Goal: Information Seeking & Learning: Learn about a topic

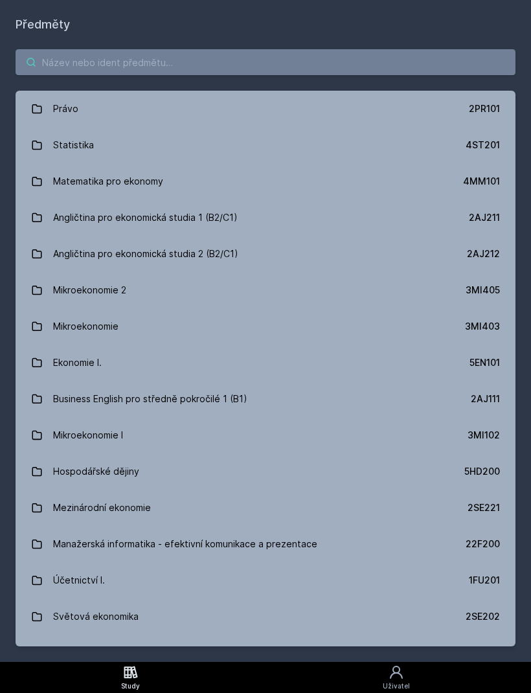
click at [423, 68] on input "search" at bounding box center [266, 62] width 500 height 26
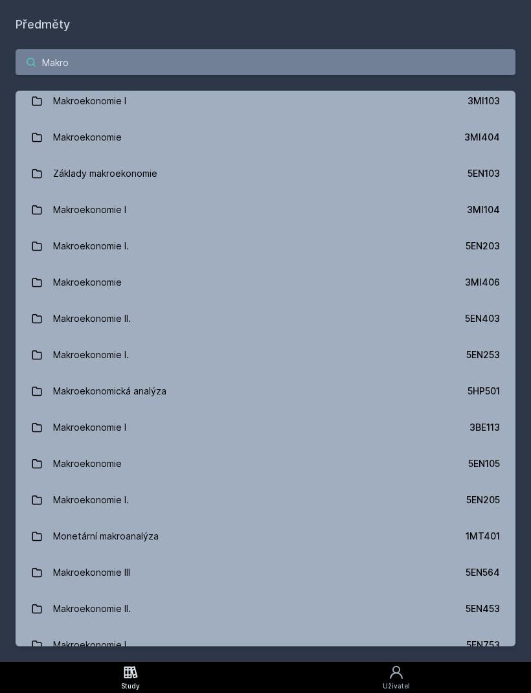
scroll to position [13, 0]
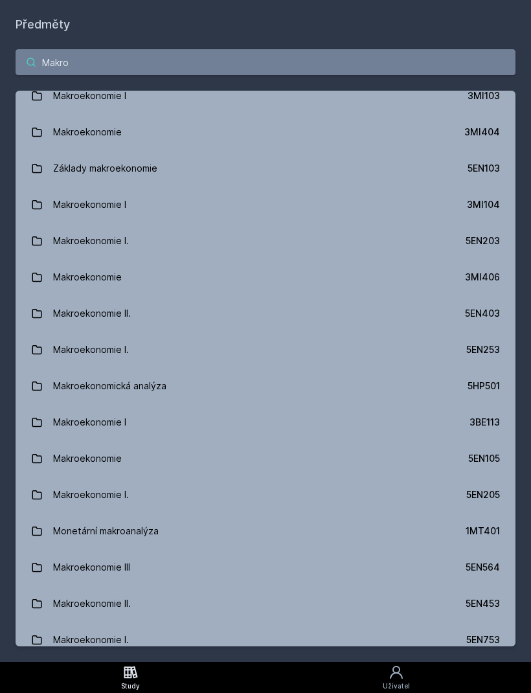
type input "Makro"
click at [340, 235] on link "Makroekonomie I. 5EN203" at bounding box center [266, 241] width 500 height 36
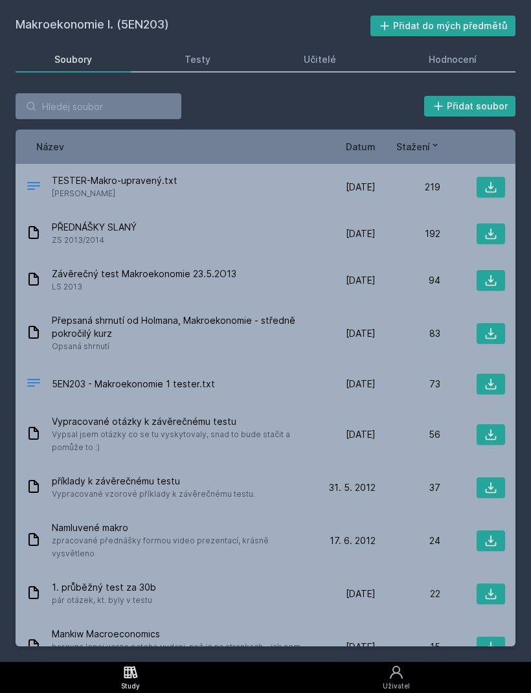
click at [338, 65] on link "Učitelé" at bounding box center [320, 60] width 110 height 26
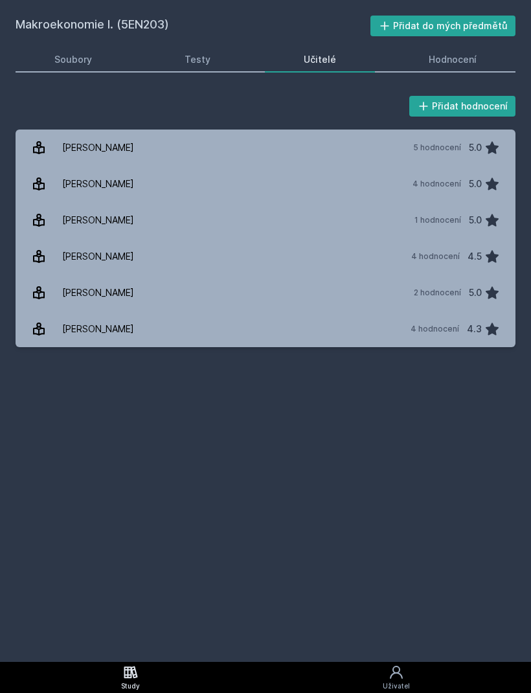
click at [489, 52] on link "Hodnocení" at bounding box center [454, 60] width 126 height 26
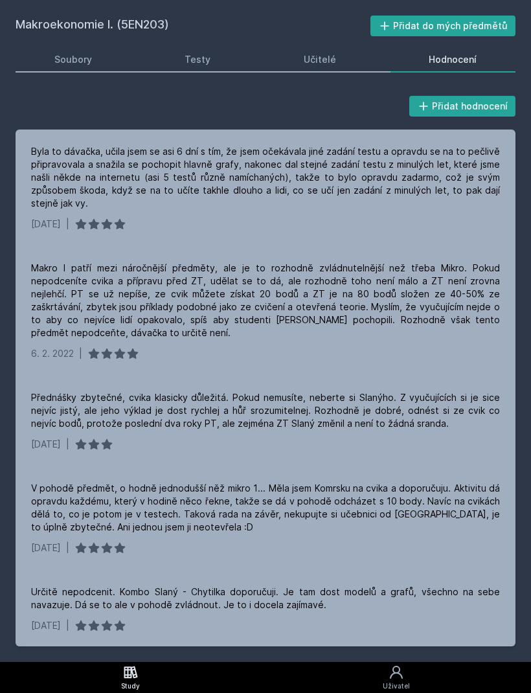
click at [211, 61] on link "Testy" at bounding box center [198, 60] width 104 height 26
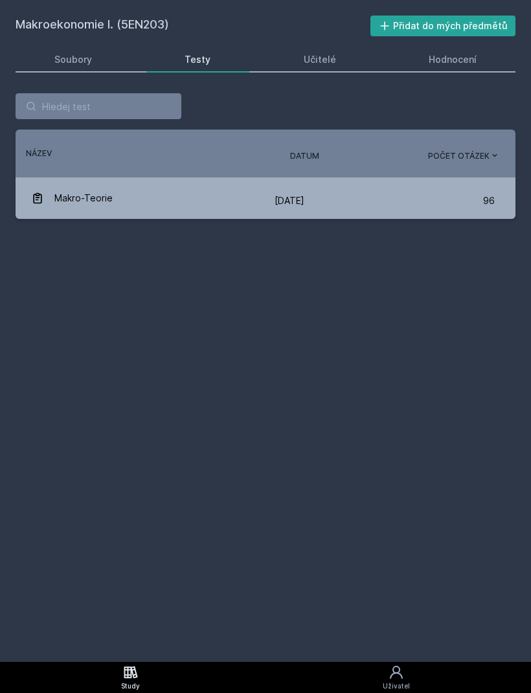
click at [87, 54] on div "Soubory" at bounding box center [73, 59] width 38 height 13
